Goal: Task Accomplishment & Management: Complete application form

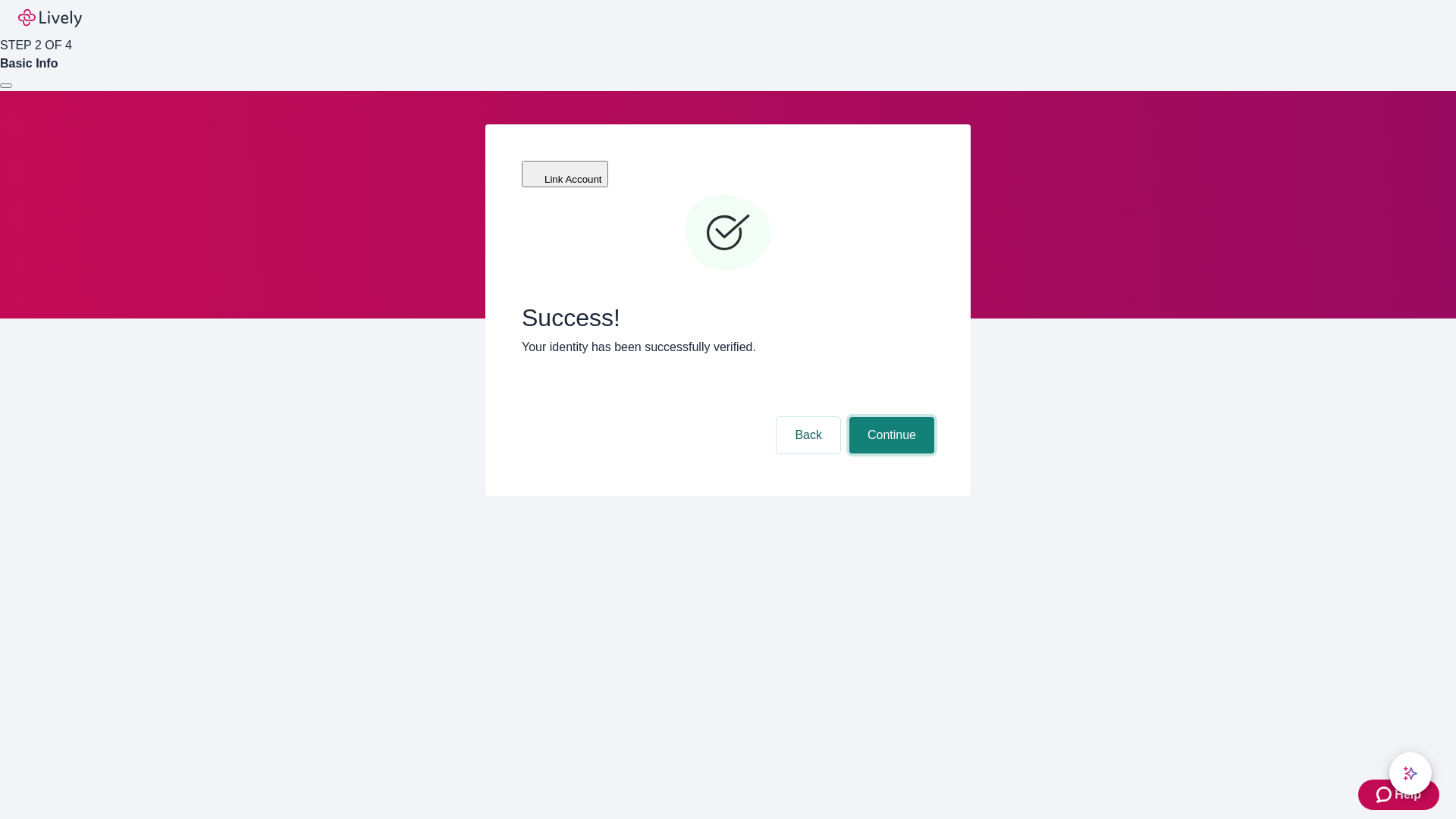
click at [889, 417] on button "Continue" at bounding box center [892, 436] width 85 height 37
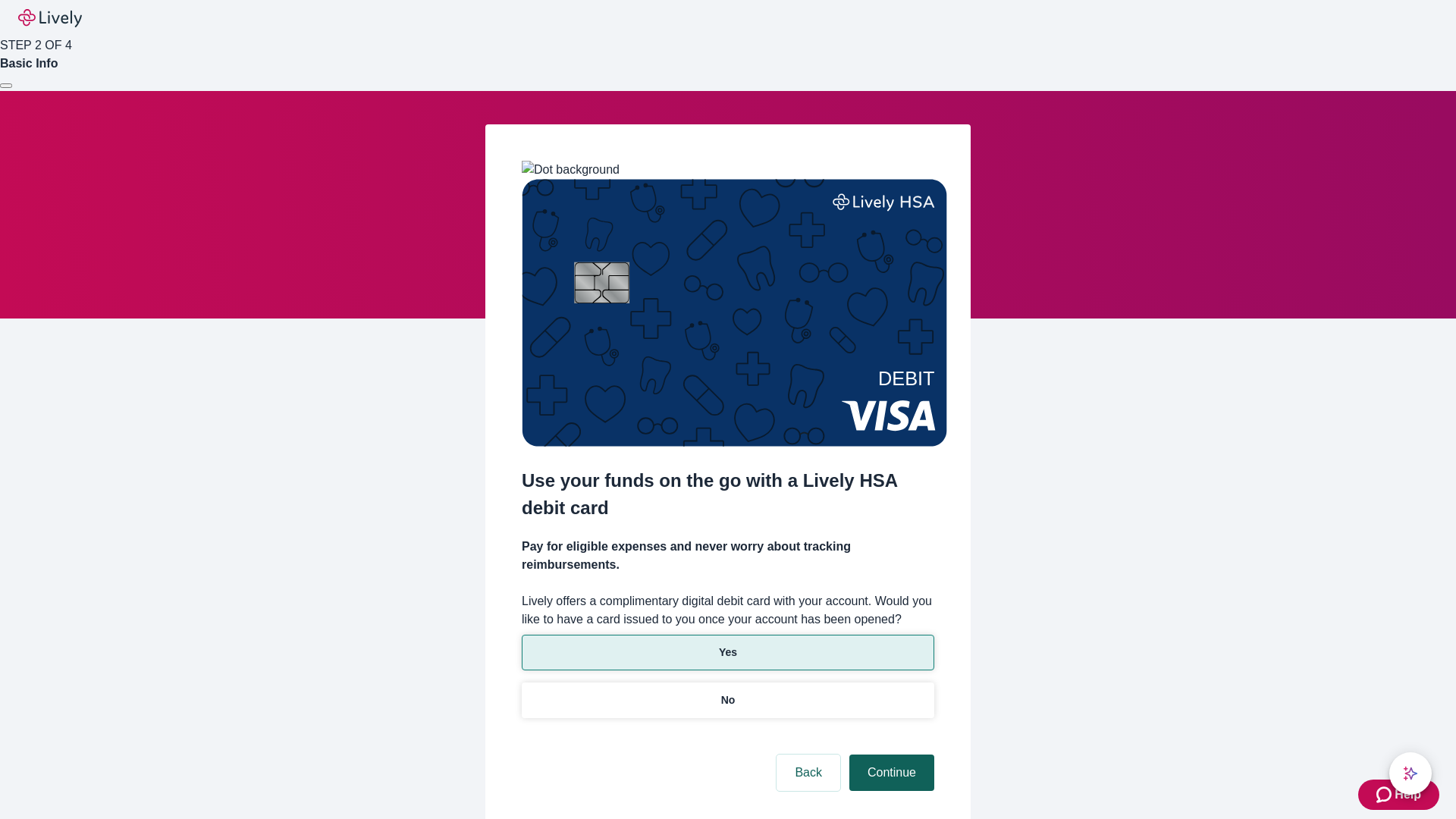
click at [727, 692] on p "No" at bounding box center [729, 700] width 15 height 16
click at [889, 755] on button "Continue" at bounding box center [892, 773] width 85 height 37
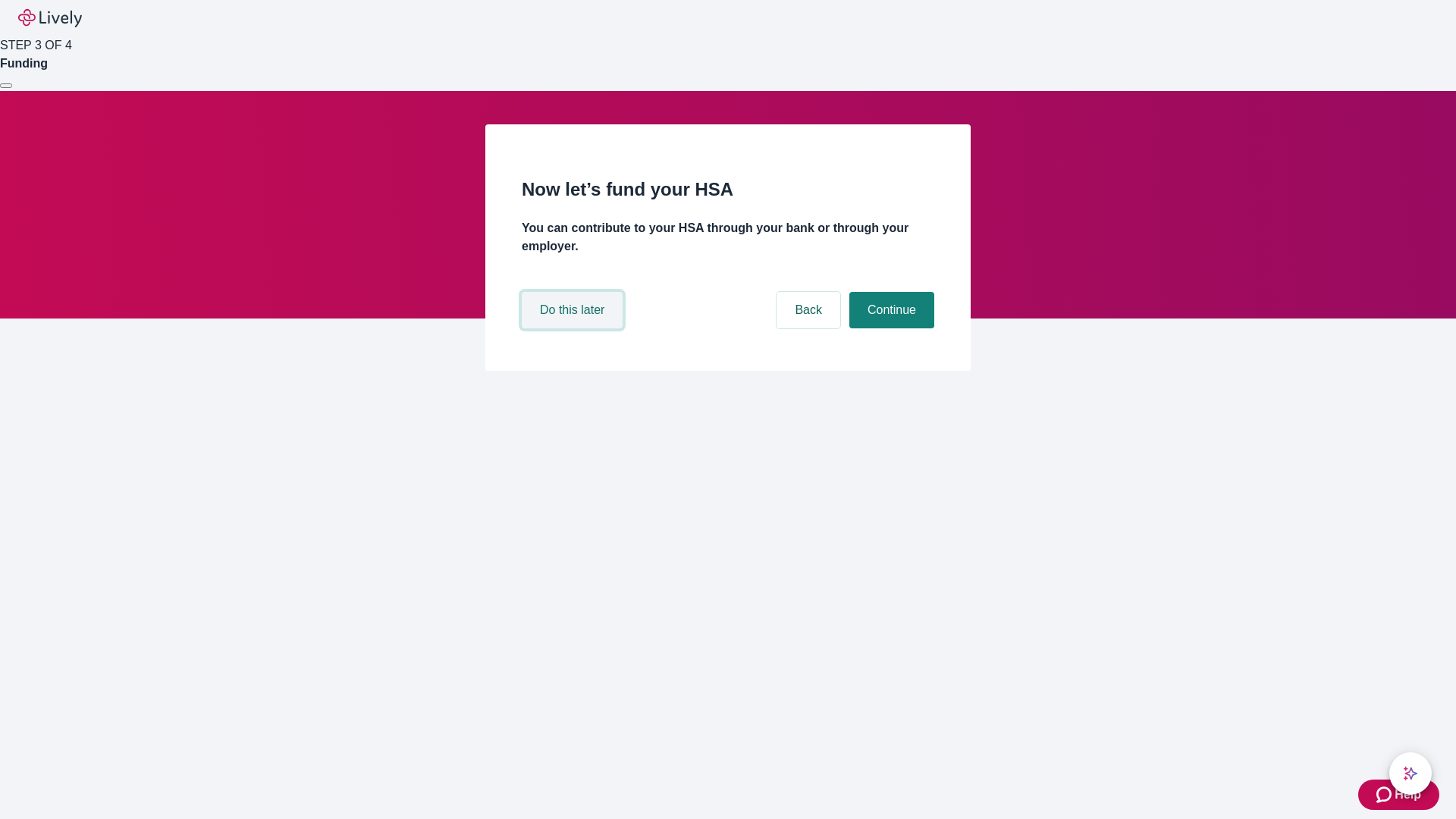
click at [574, 328] on button "Do this later" at bounding box center [572, 310] width 101 height 37
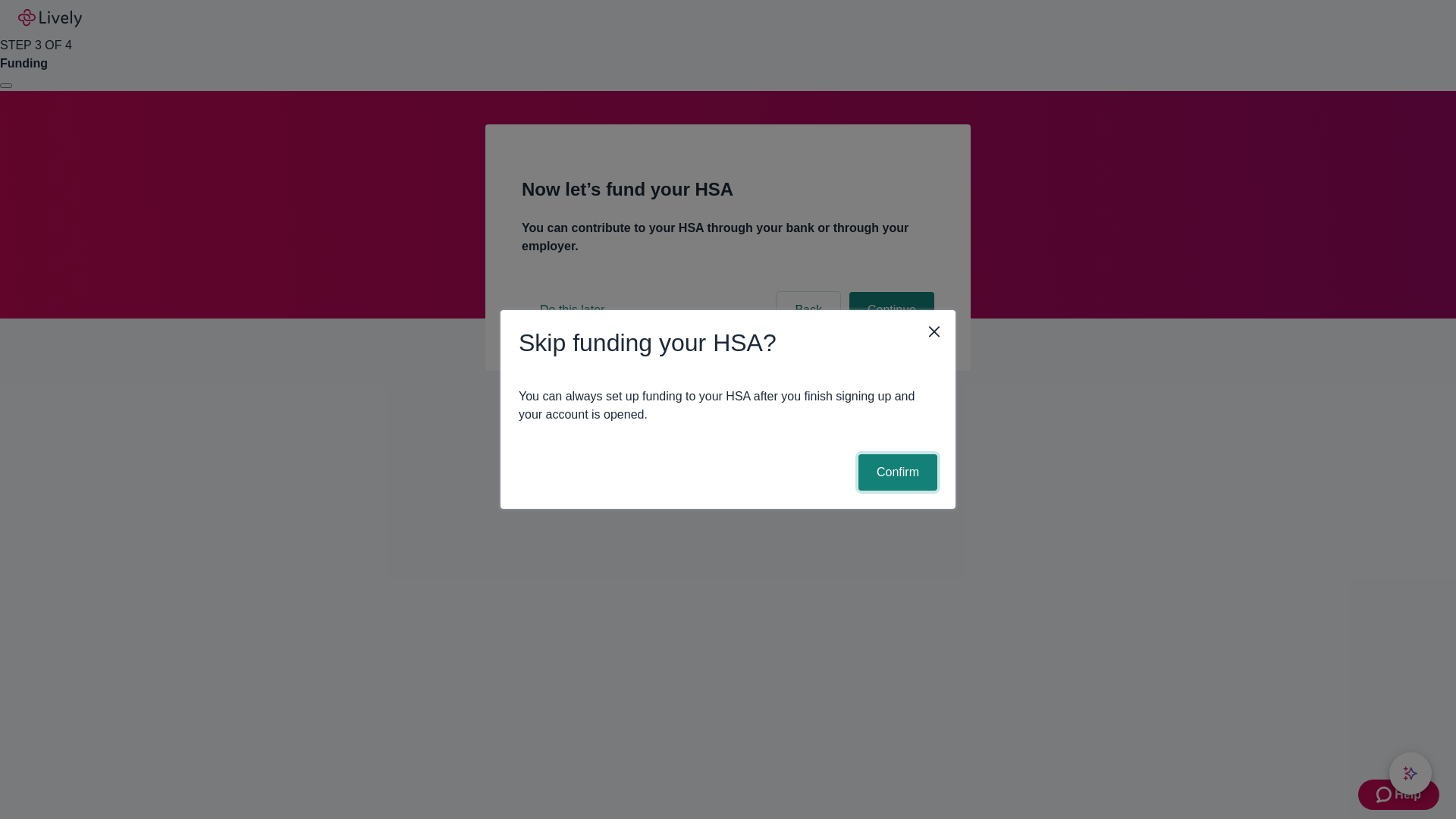
click at [896, 472] on button "Confirm" at bounding box center [898, 473] width 79 height 37
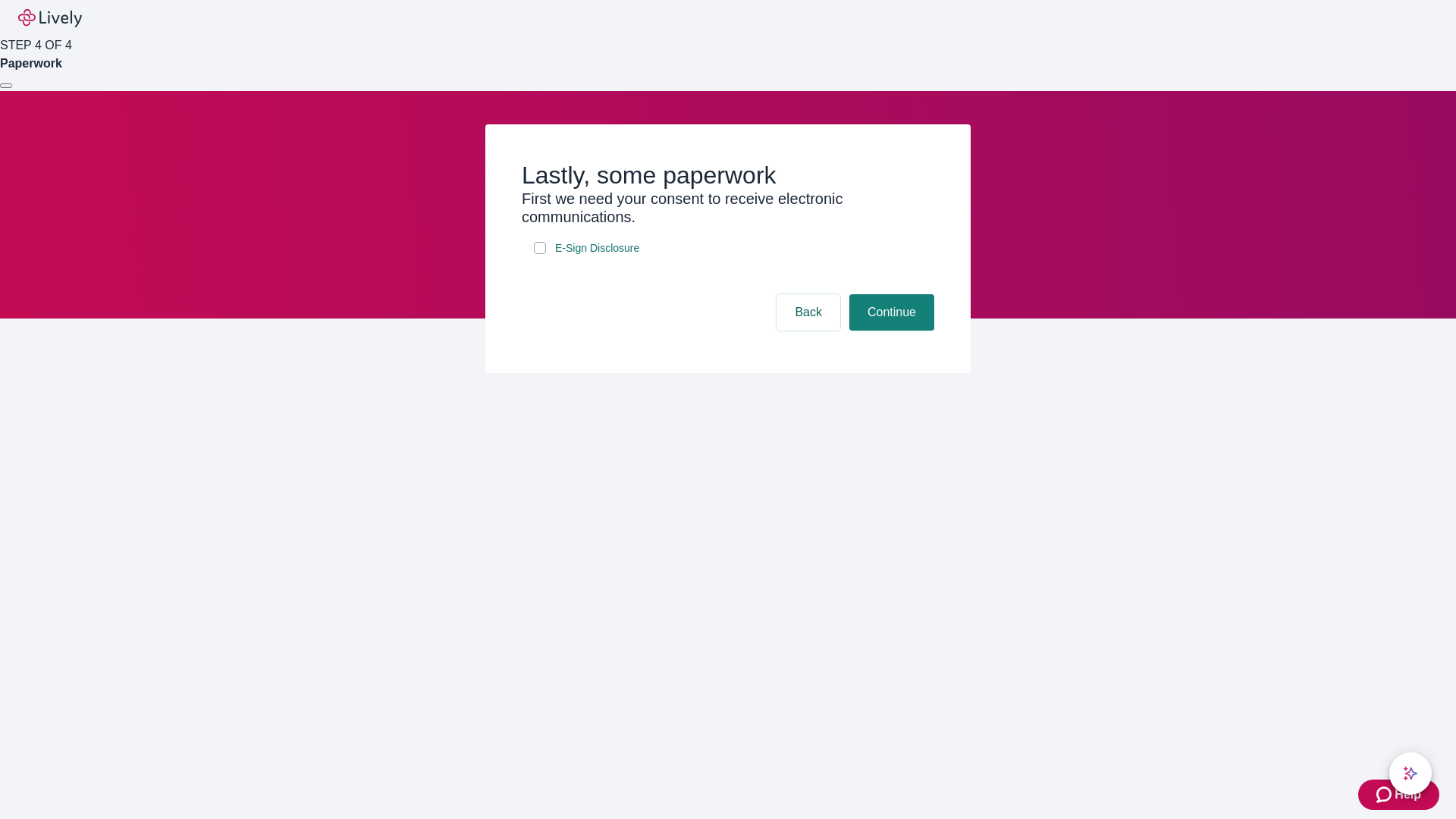
click at [540, 254] on input "E-Sign Disclosure" at bounding box center [539, 248] width 12 height 12
checkbox input "true"
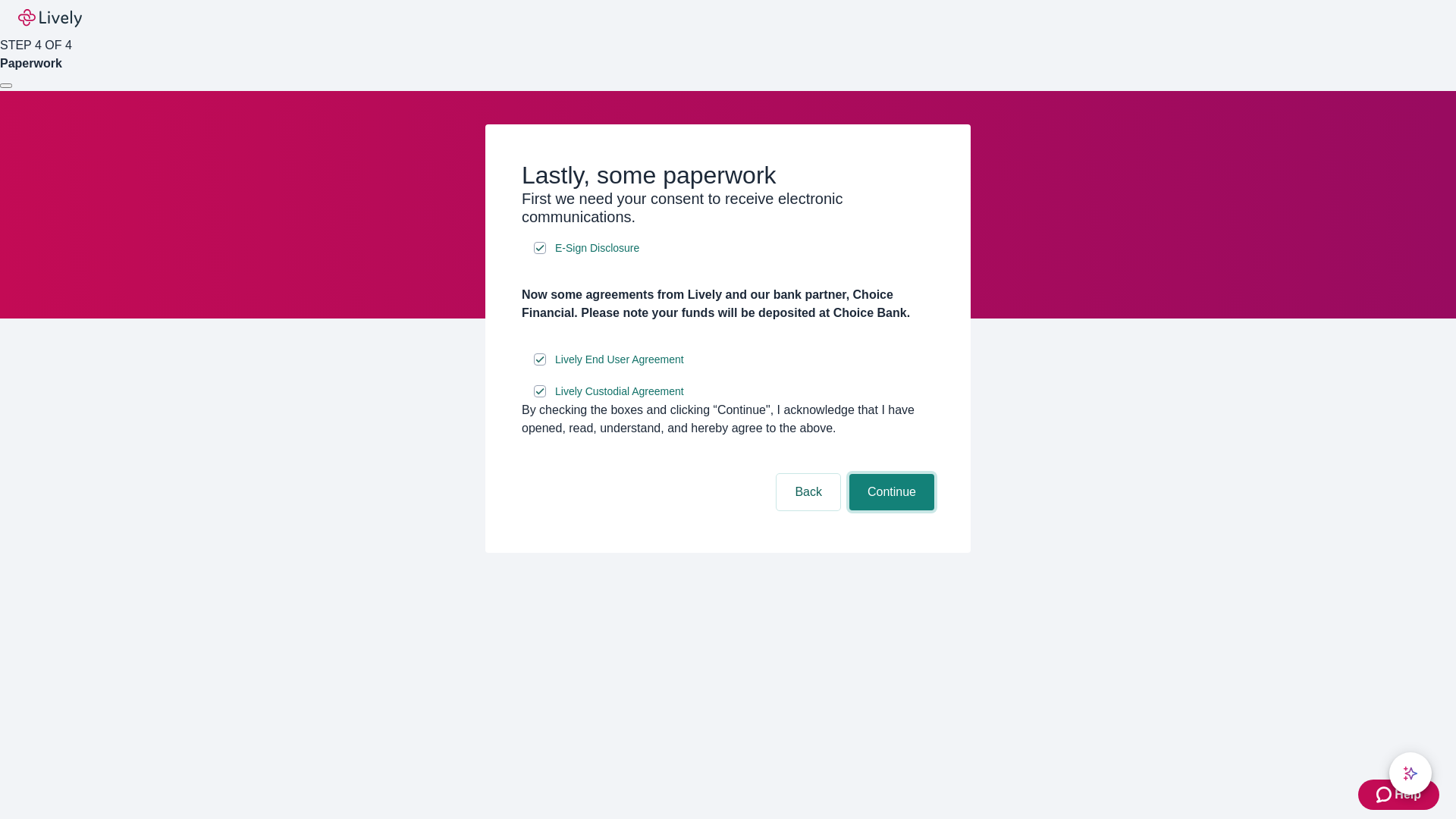
click at [889, 511] on button "Continue" at bounding box center [892, 493] width 85 height 37
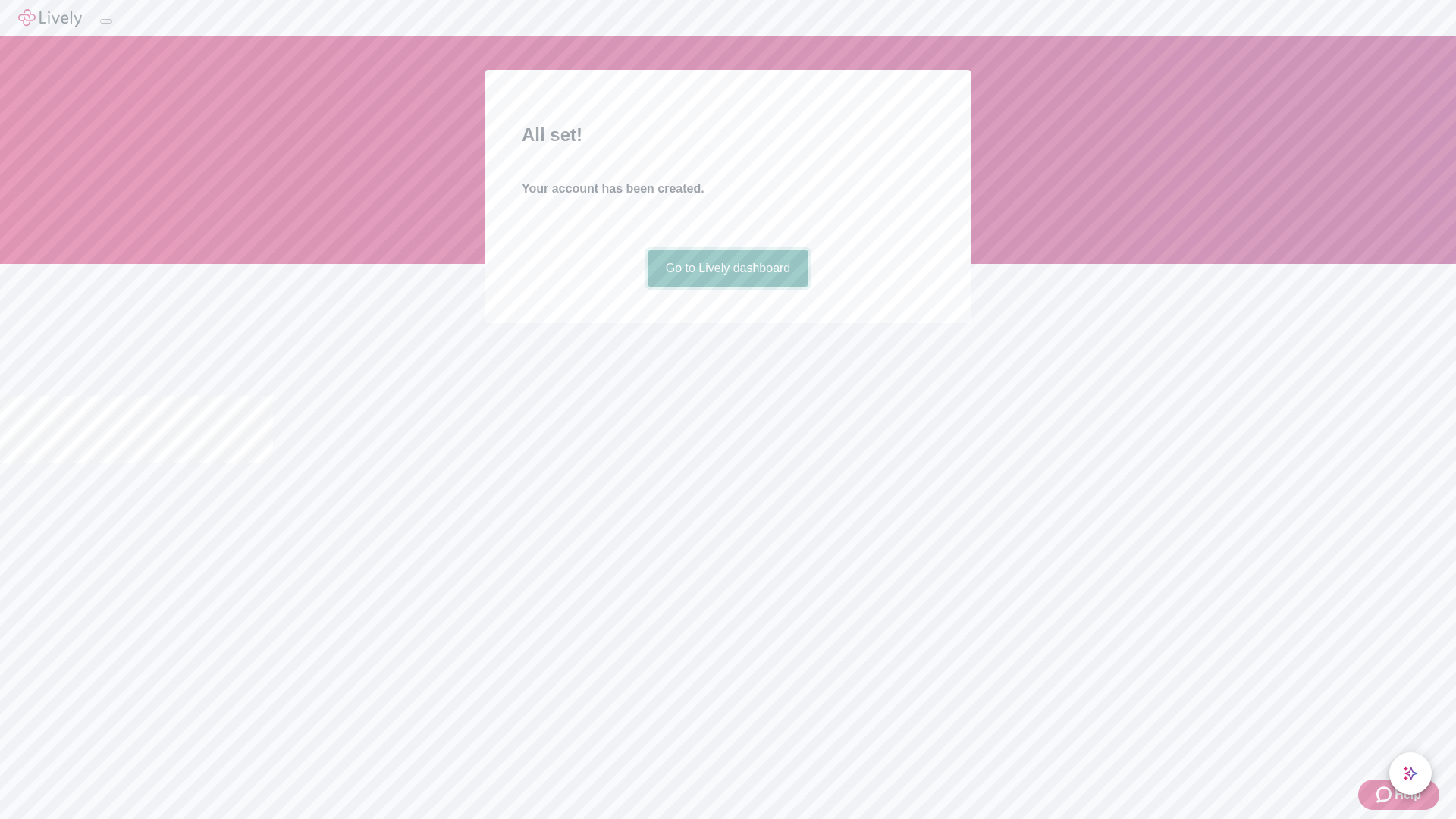
click at [727, 287] on link "Go to Lively dashboard" at bounding box center [728, 269] width 161 height 37
